Goal: Find specific page/section: Find specific page/section

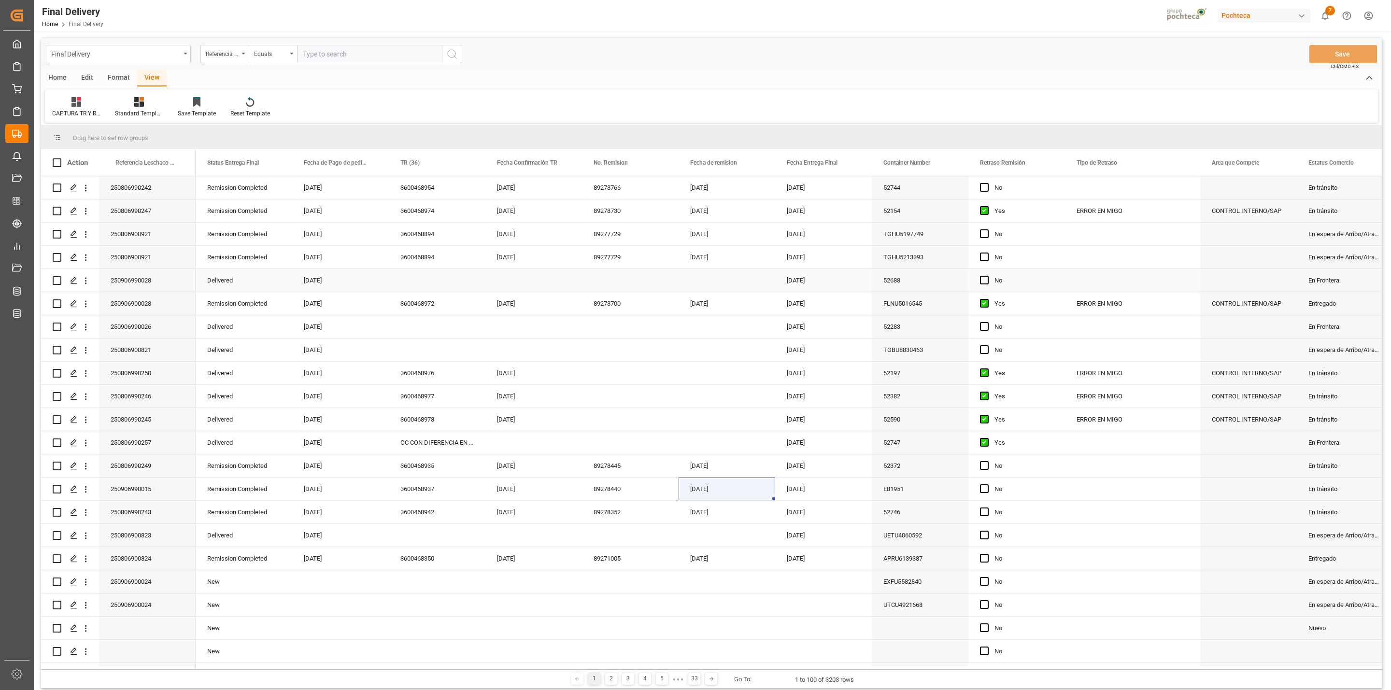
click at [1120, 279] on div "Press SPACE to select this row." at bounding box center [1132, 280] width 135 height 23
click at [177, 60] on div "Final Delivery" at bounding box center [118, 54] width 145 height 18
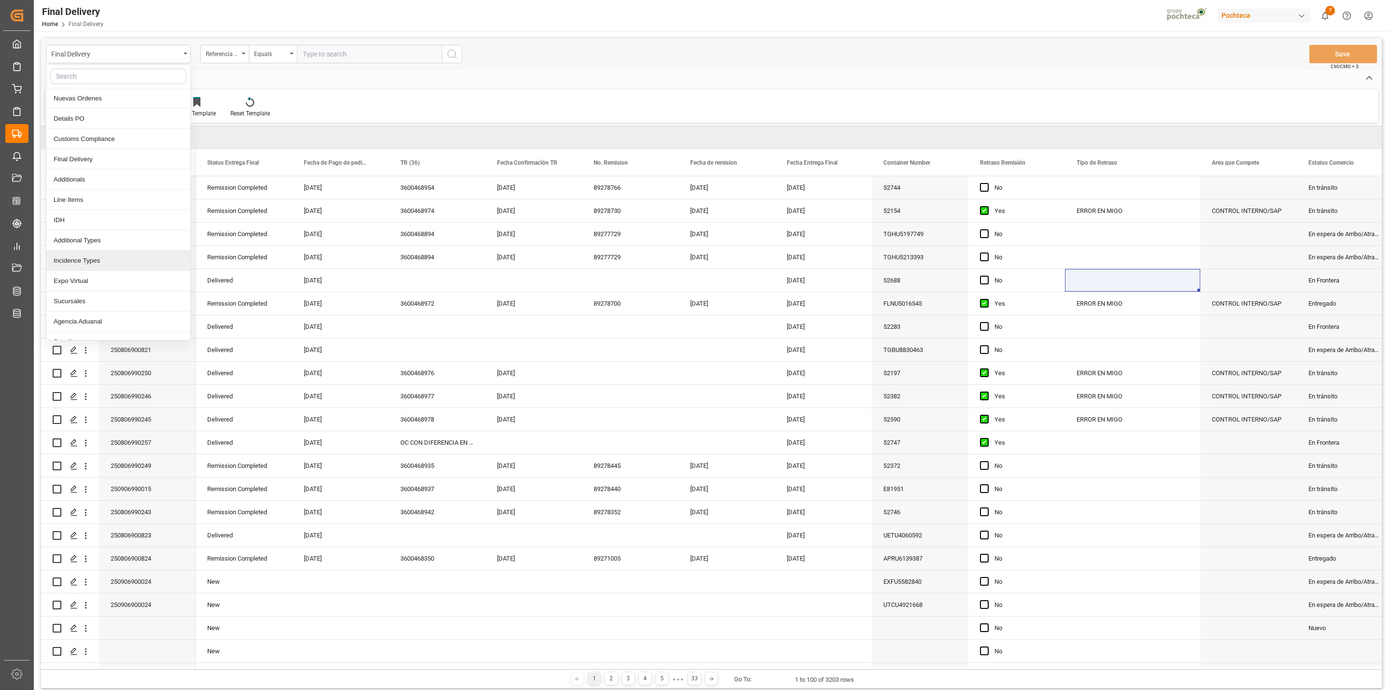
click at [102, 265] on div "Incidence Types" at bounding box center [118, 261] width 144 height 20
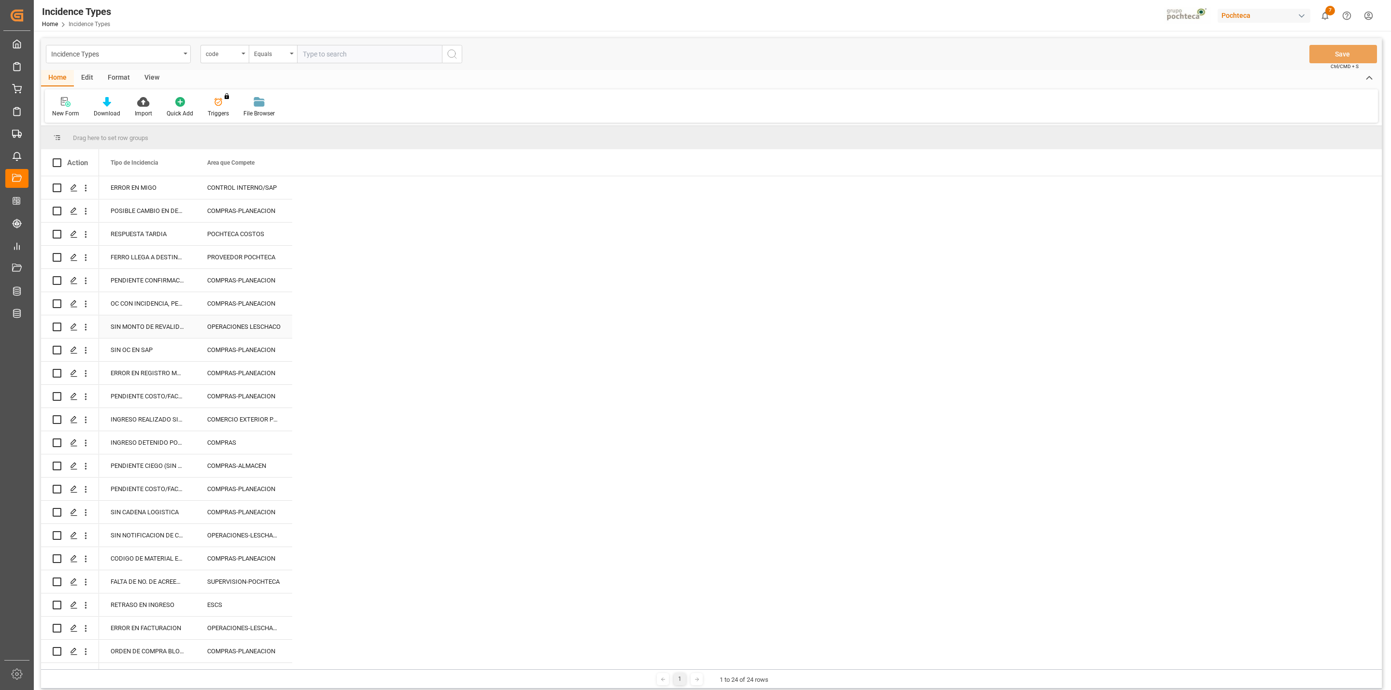
scroll to position [3, 0]
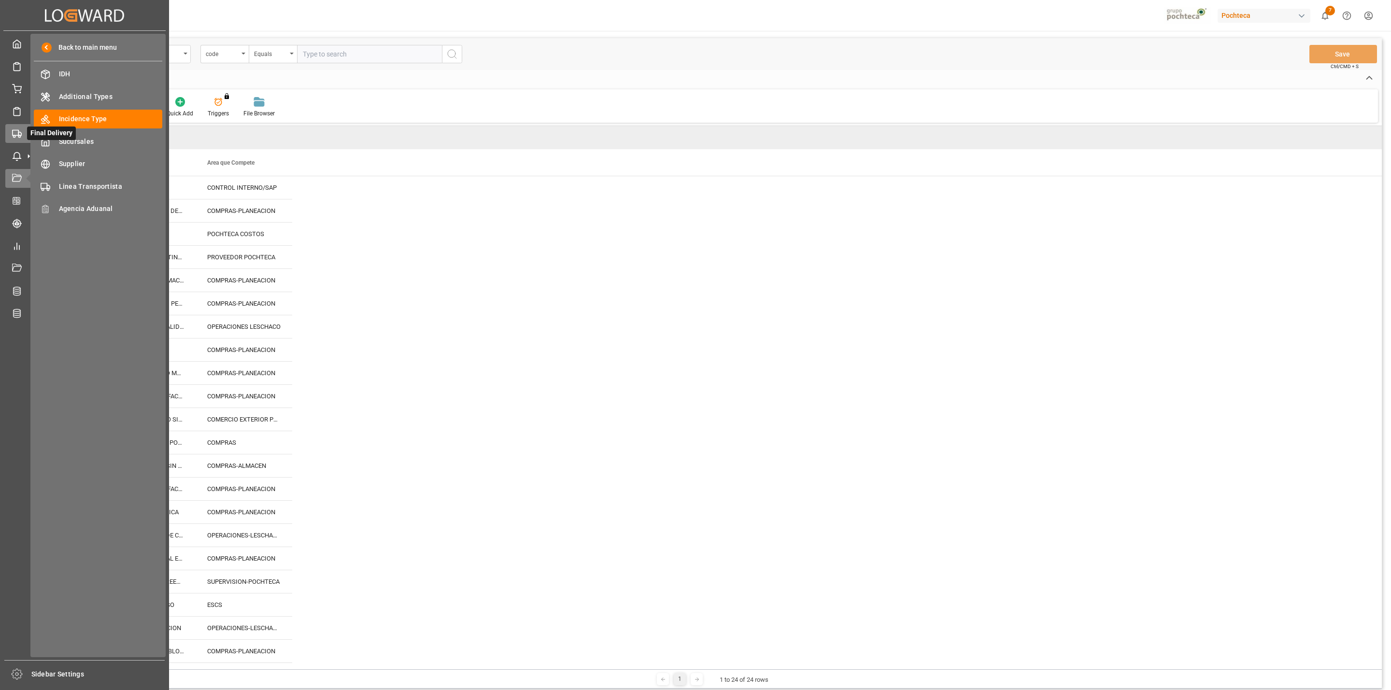
click at [25, 132] on div "Final Delivery Final Delivery" at bounding box center [84, 133] width 158 height 19
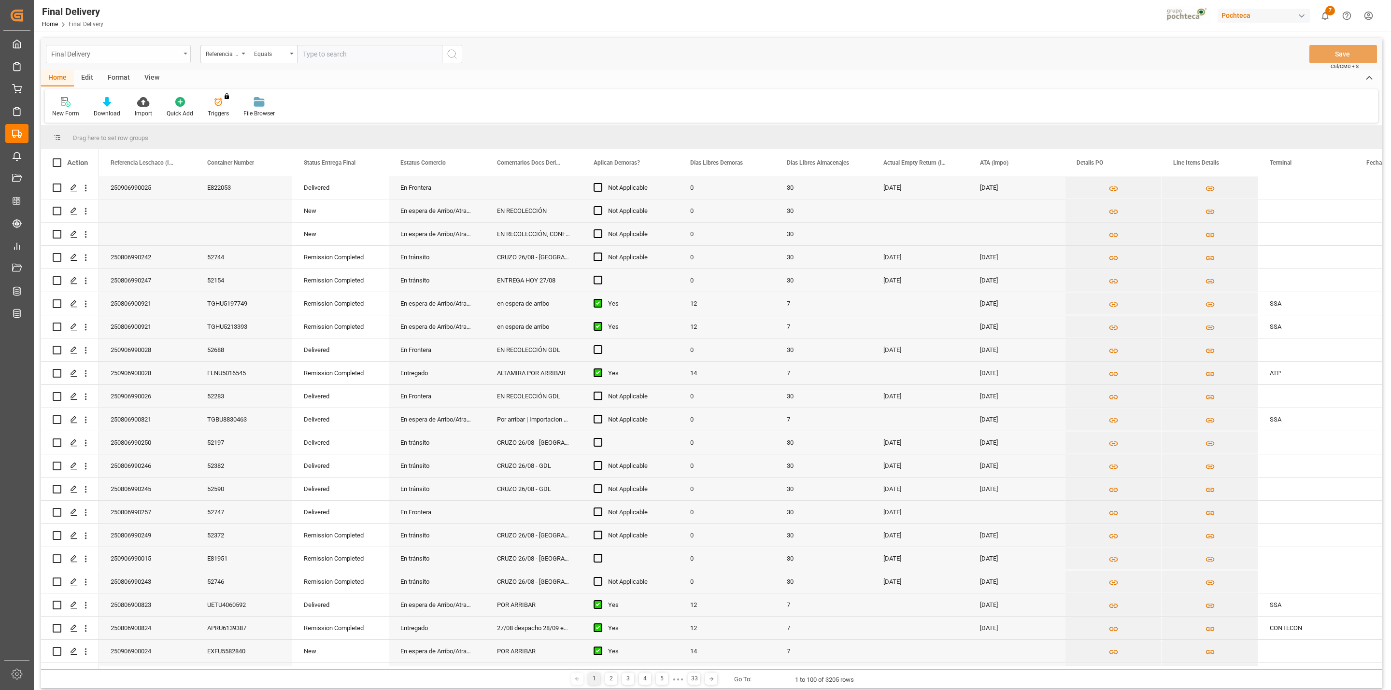
click at [180, 51] on div "Final Delivery" at bounding box center [115, 53] width 129 height 12
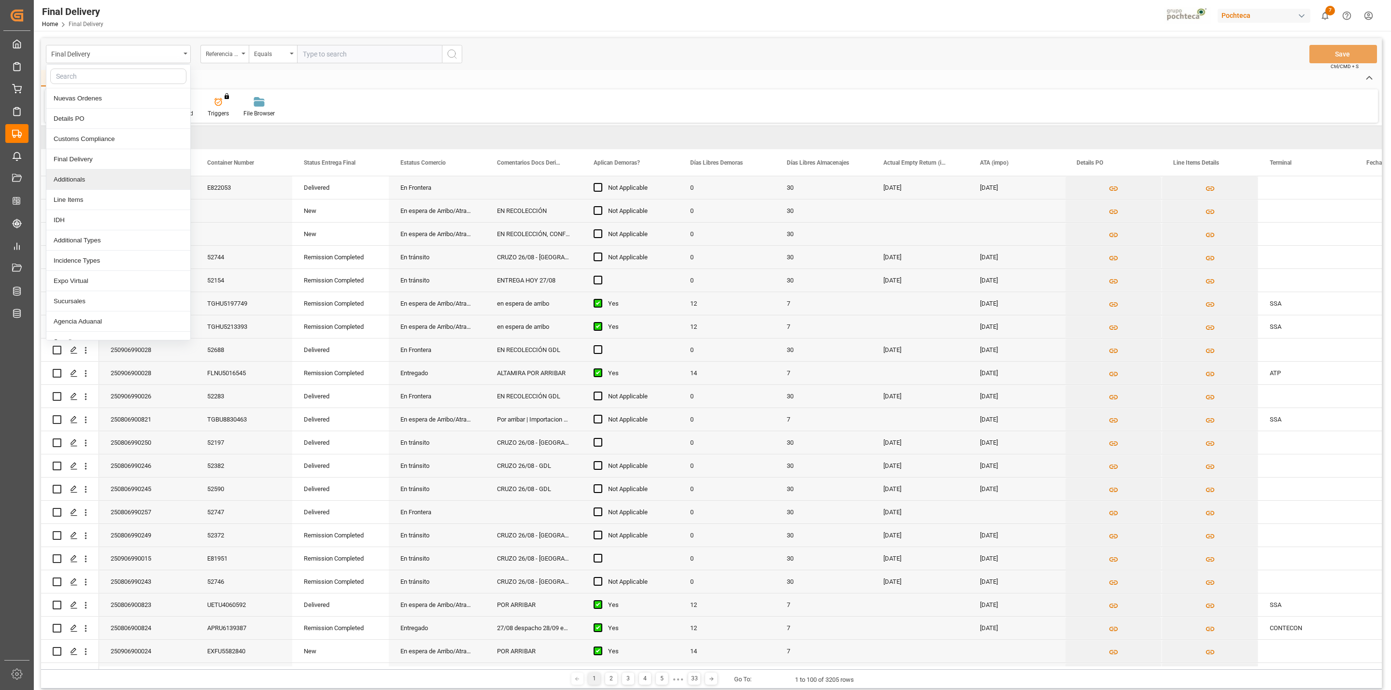
click at [92, 187] on div "Additionals" at bounding box center [118, 179] width 144 height 20
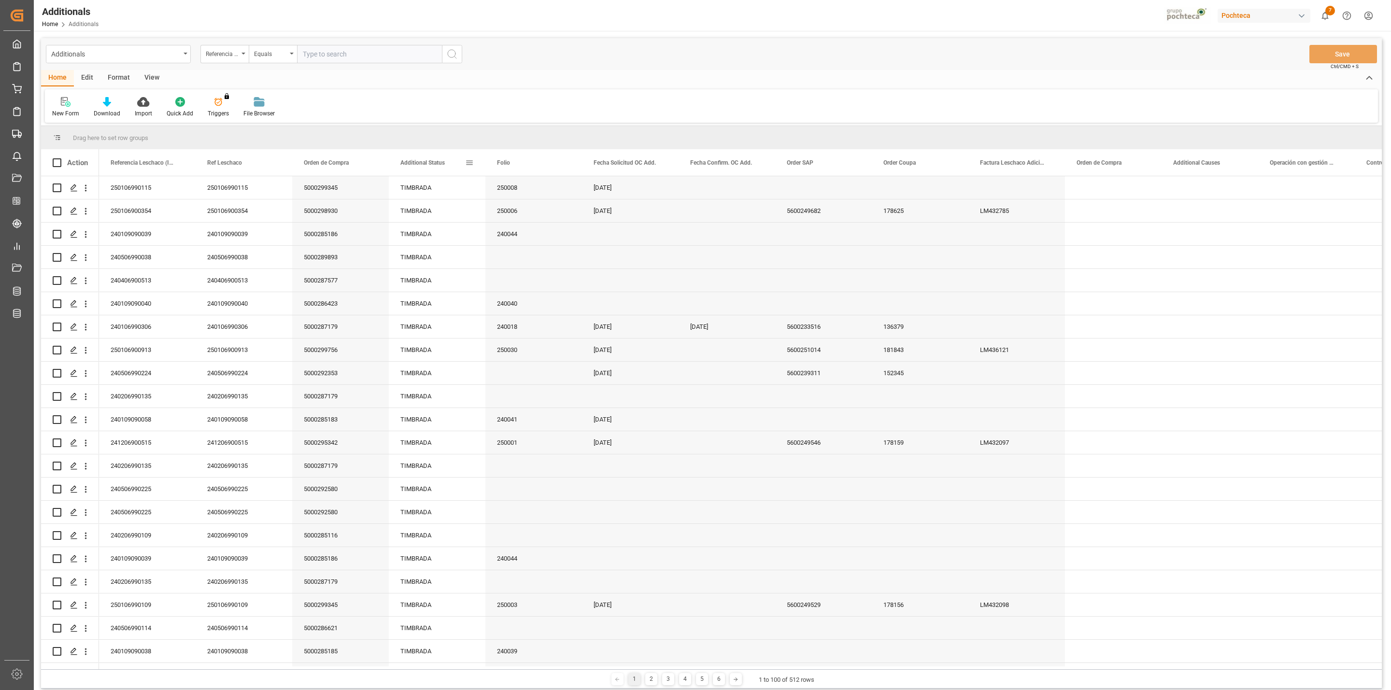
click at [465, 167] on span at bounding box center [469, 162] width 9 height 9
click at [562, 164] on span "columns" at bounding box center [560, 164] width 9 height 9
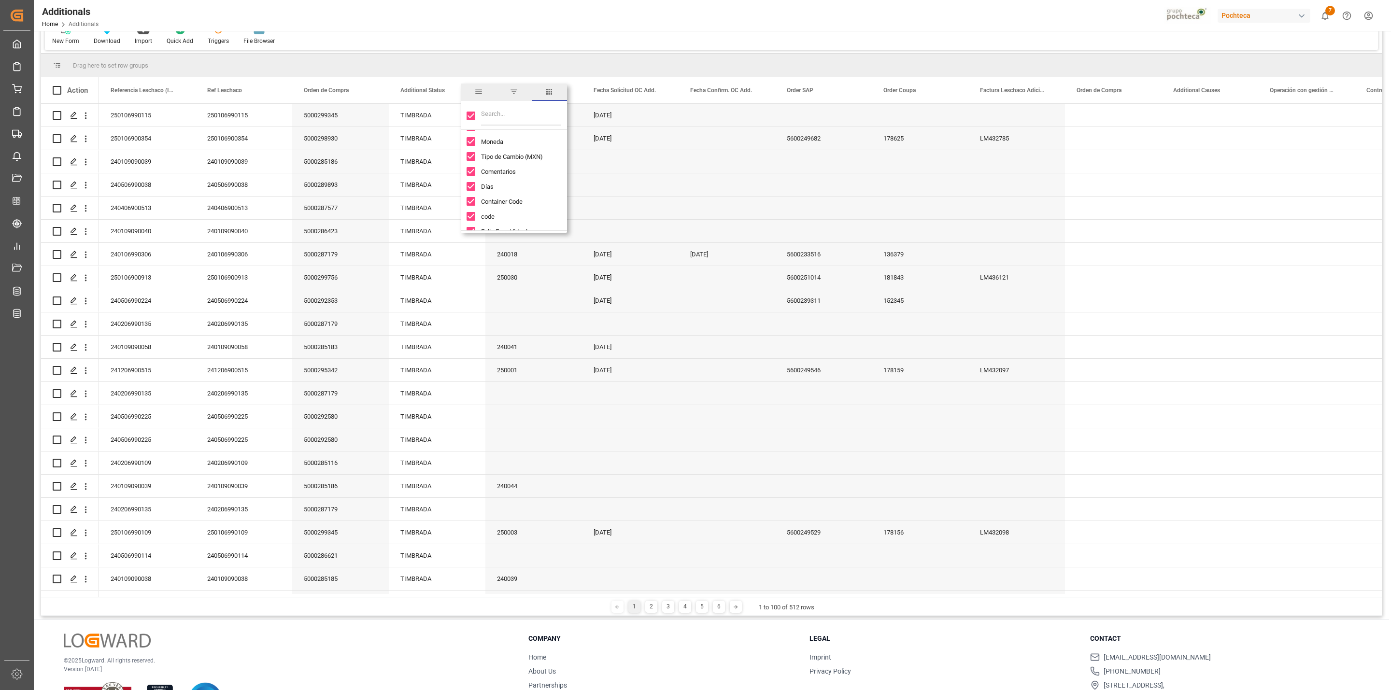
scroll to position [211, 0]
click at [1111, 127] on div "Press SPACE to select this row." at bounding box center [1113, 138] width 97 height 23
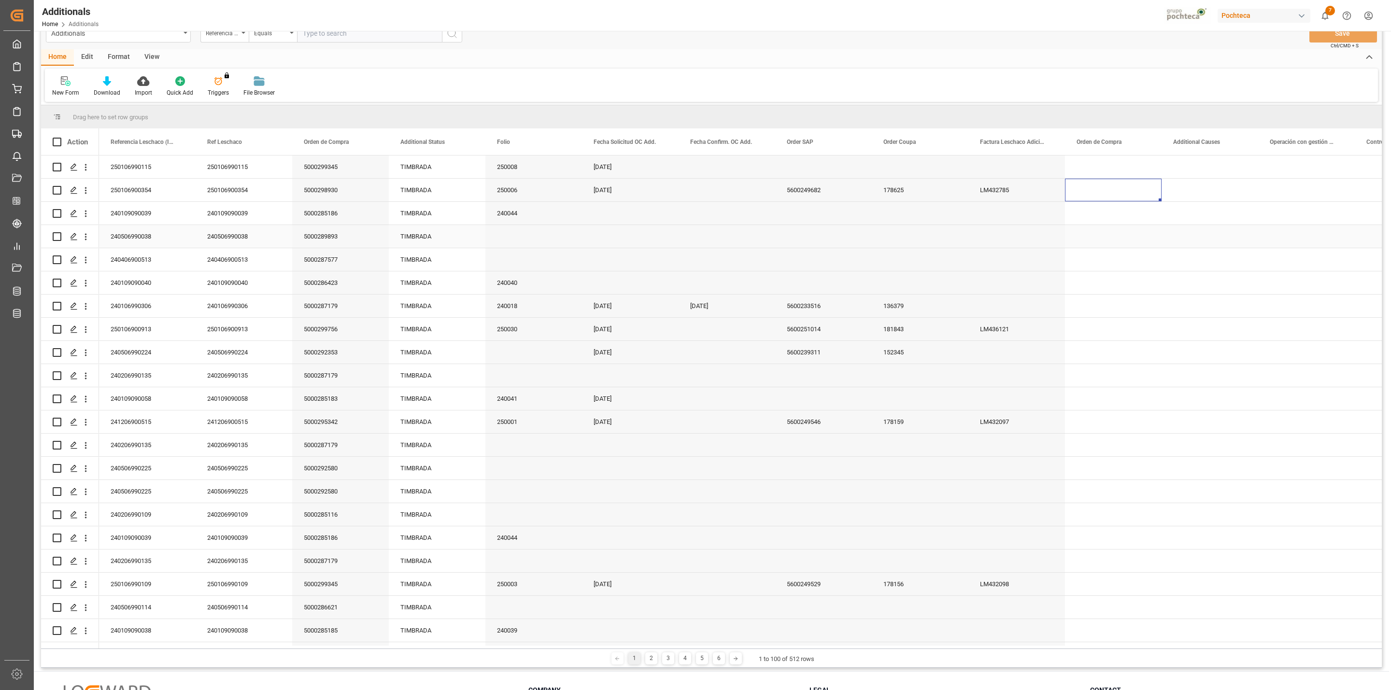
scroll to position [0, 0]
